Goal: Navigation & Orientation: Find specific page/section

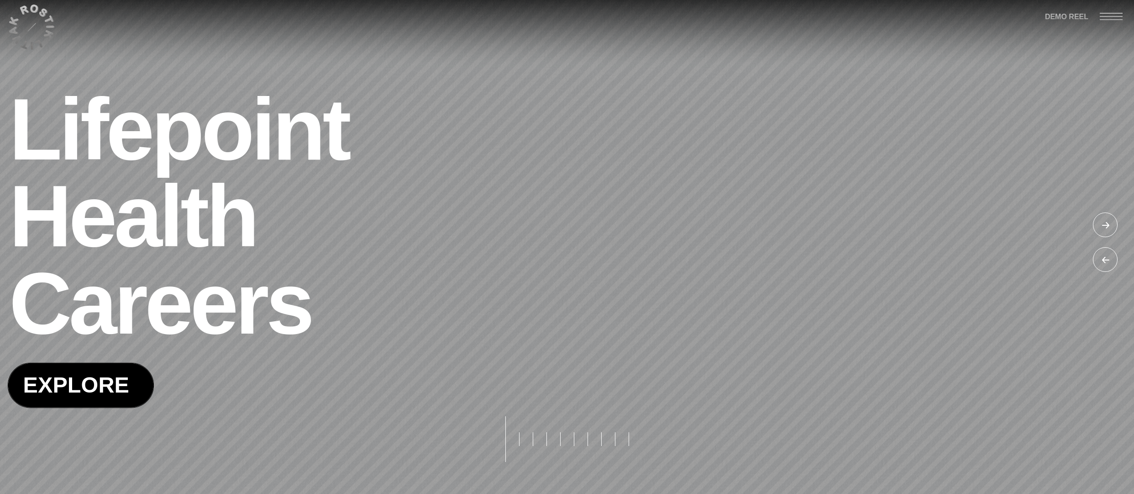
click at [101, 384] on span at bounding box center [81, 385] width 146 height 44
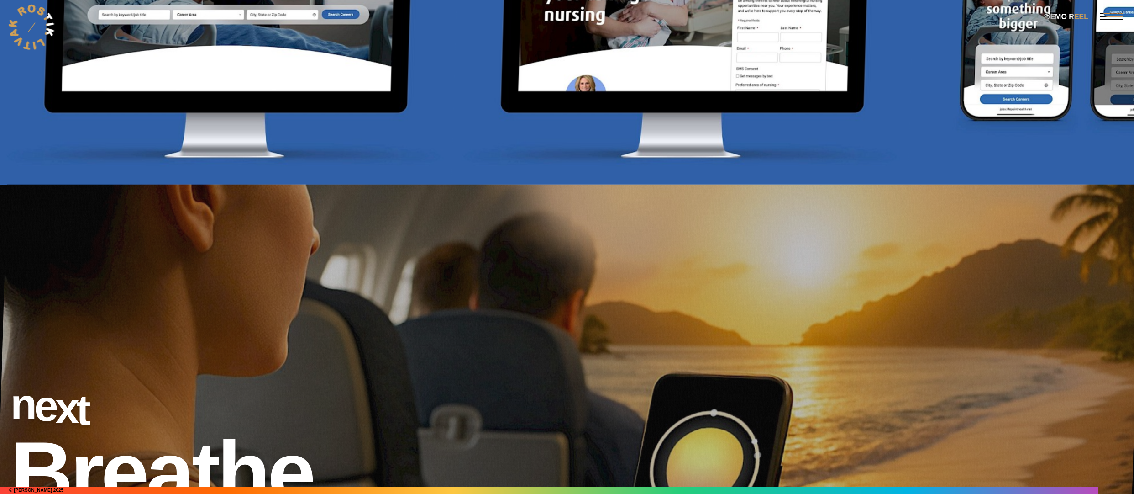
scroll to position [3449, 0]
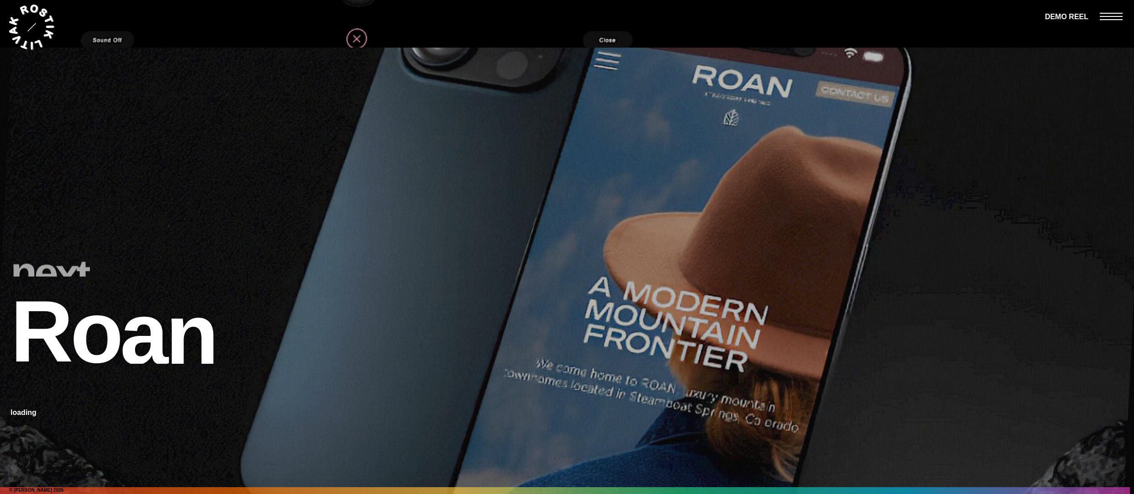
scroll to position [3382, 0]
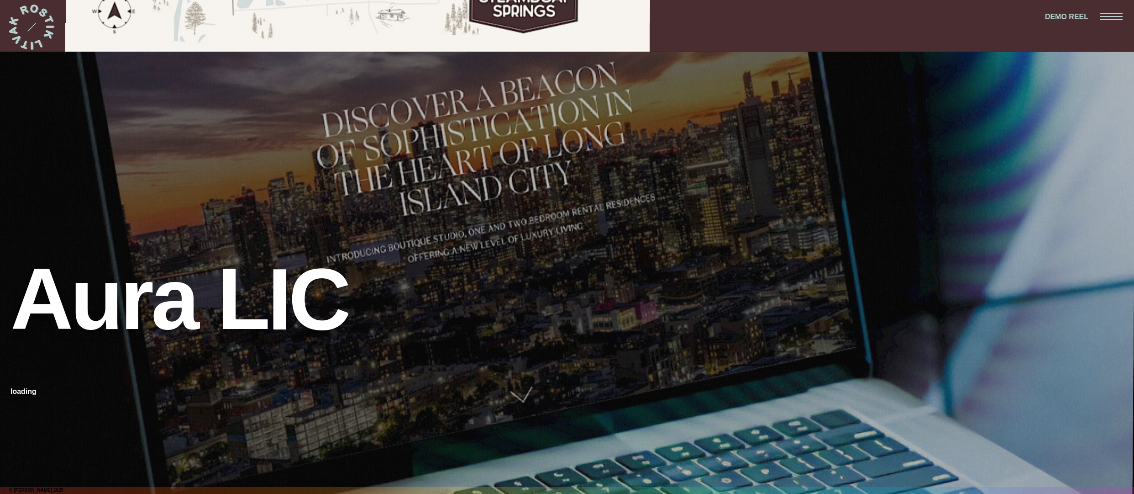
scroll to position [3382, 0]
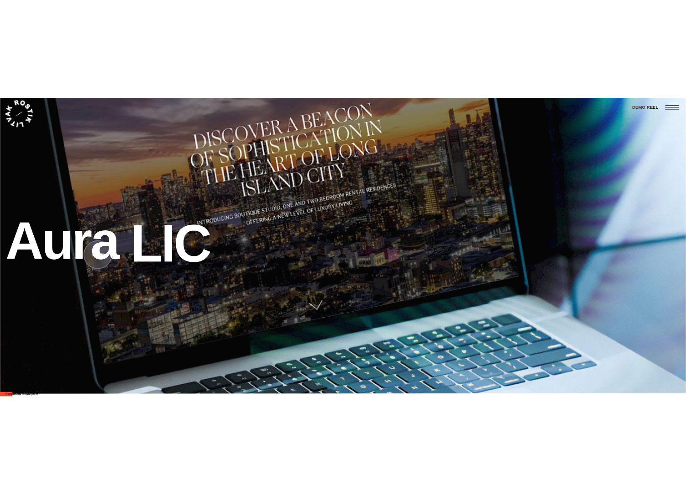
scroll to position [457, 0]
